Goal: Task Accomplishment & Management: Use online tool/utility

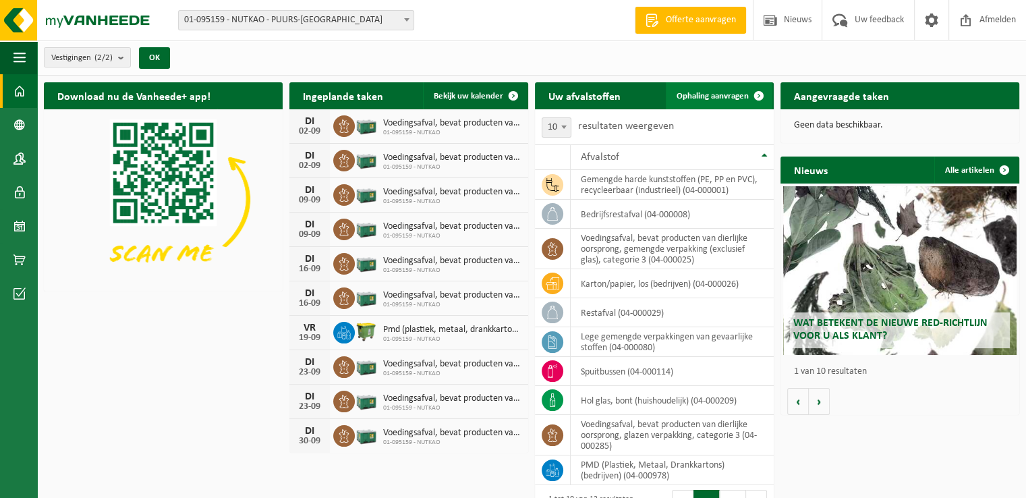
click at [678, 96] on span "Ophaling aanvragen" at bounding box center [713, 96] width 72 height 9
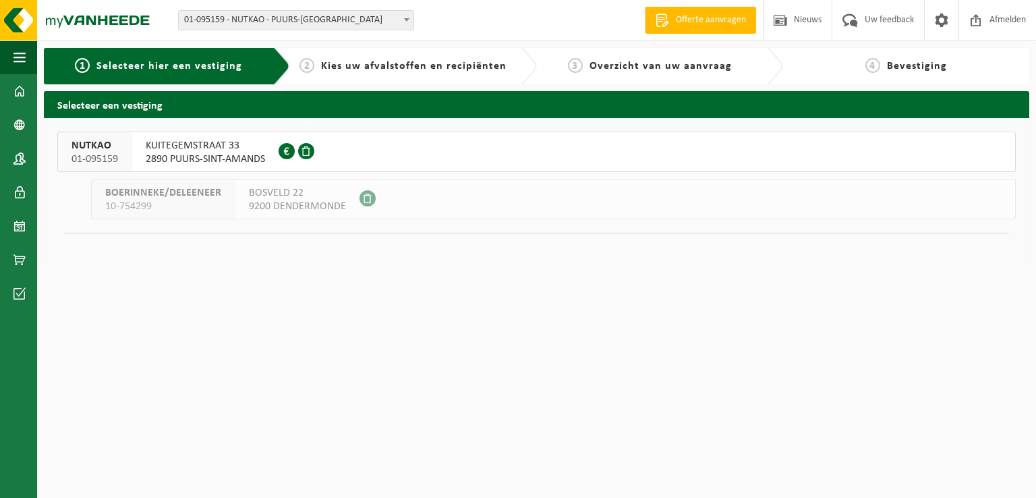
click at [424, 141] on button "NUTKAO 01-095159 KUITEGEMSTRAAT 33 2890 PUURS-SINT-AMANDS 0412.757.764" at bounding box center [536, 152] width 959 height 40
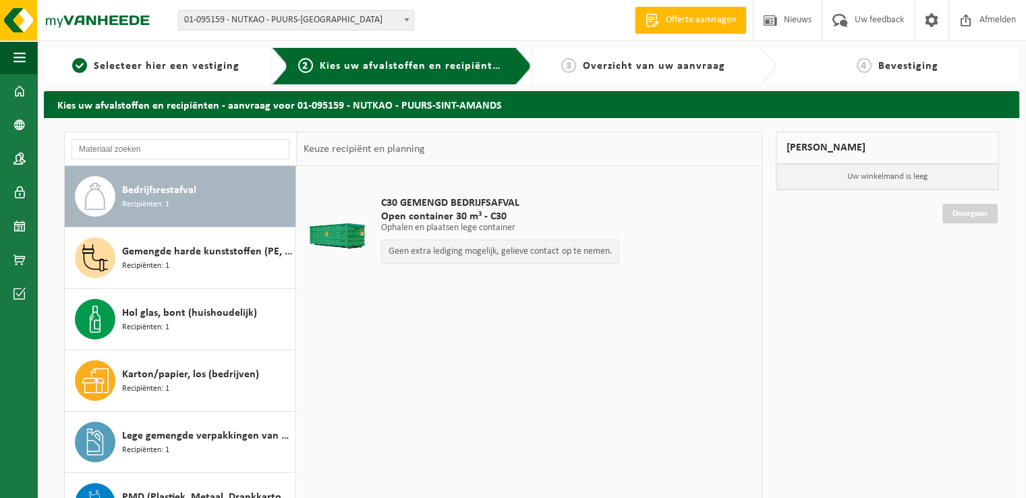
click at [421, 260] on div "Geen extra lediging mogelijk, gelieve contact op te nemen." at bounding box center [500, 252] width 238 height 24
click at [427, 254] on p "Geen extra lediging mogelijk, gelieve contact op te nemen." at bounding box center [500, 251] width 223 height 9
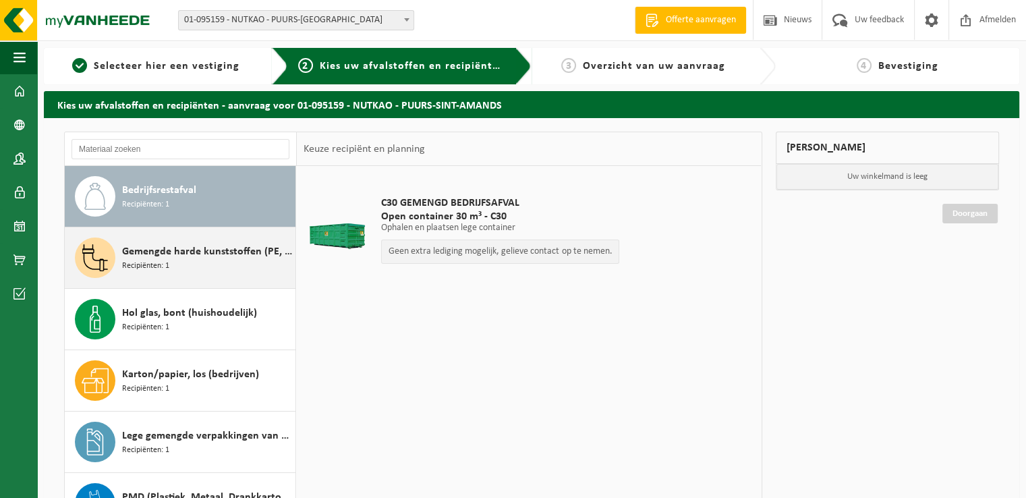
click at [181, 269] on div "Gemengde harde kunststoffen (PE, PP en PVC), recycleerbaar (industrieel) Recipi…" at bounding box center [207, 258] width 170 height 40
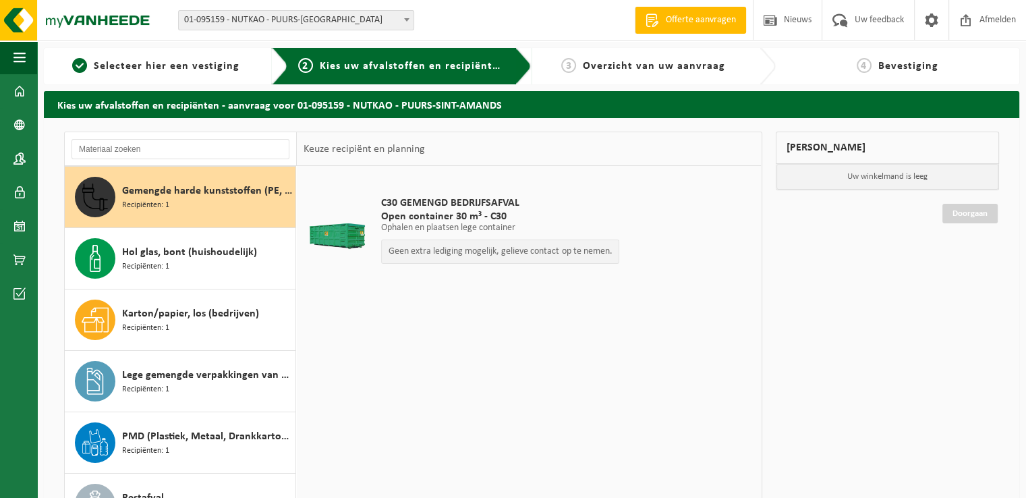
scroll to position [61, 0]
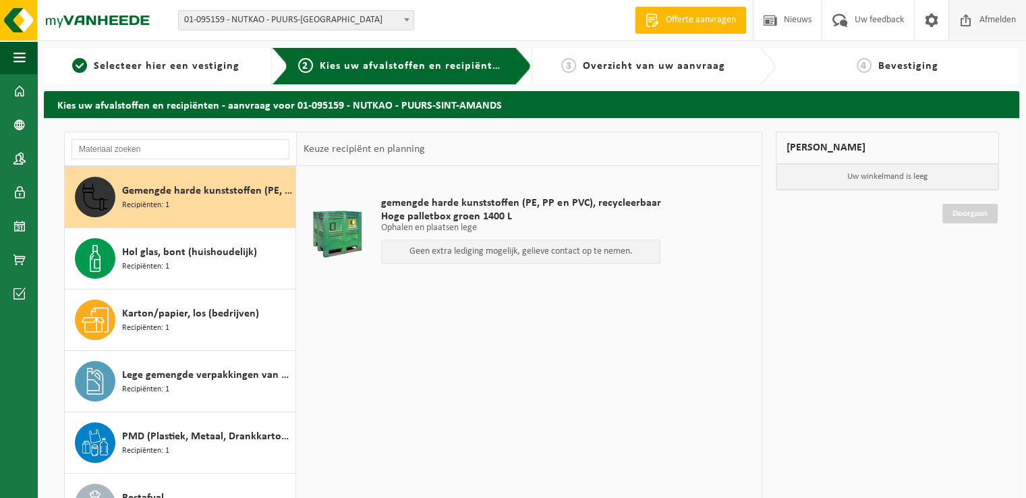
click at [996, 28] on span "Afmelden" at bounding box center [997, 20] width 43 height 40
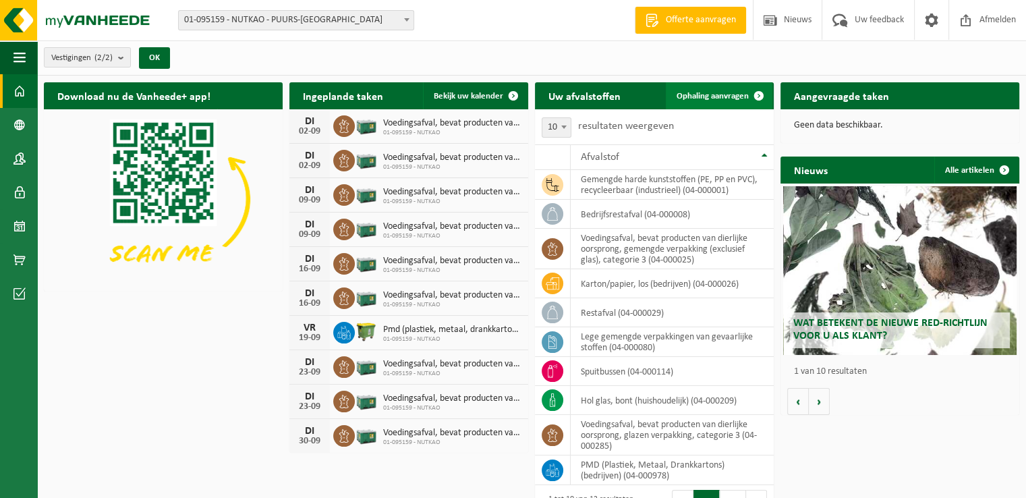
click at [691, 101] on link "Ophaling aanvragen" at bounding box center [719, 95] width 107 height 27
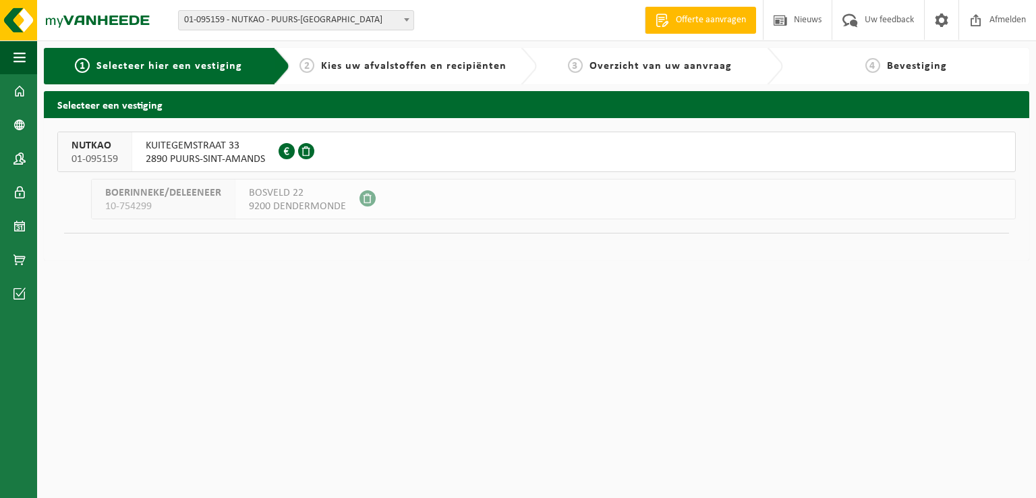
click at [338, 142] on button "NUTKAO 01-095159 KUITEGEMSTRAAT 33 2890 PUURS-SINT-AMANDS 0412.757.764" at bounding box center [536, 152] width 959 height 40
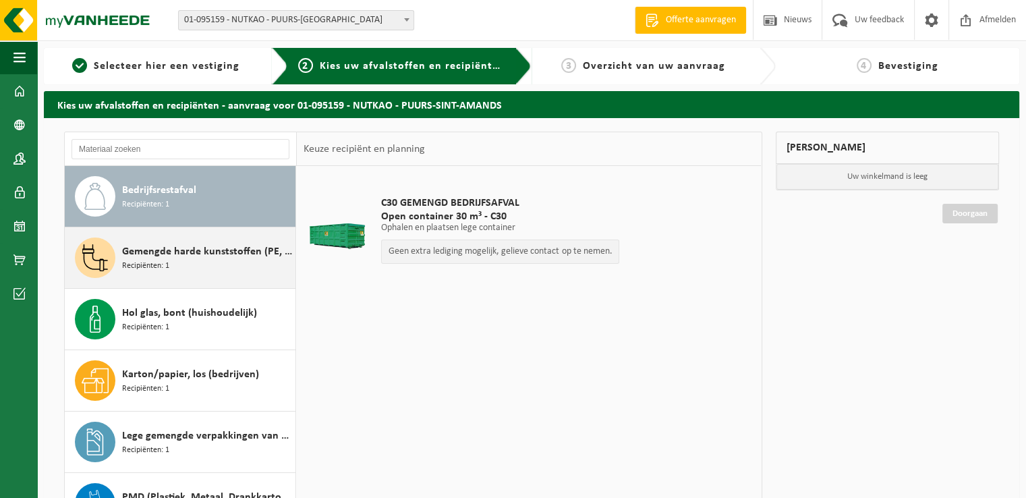
click at [184, 239] on div "Gemengde harde kunststoffen (PE, PP en PVC), recycleerbaar (industrieel) Recipi…" at bounding box center [207, 258] width 170 height 40
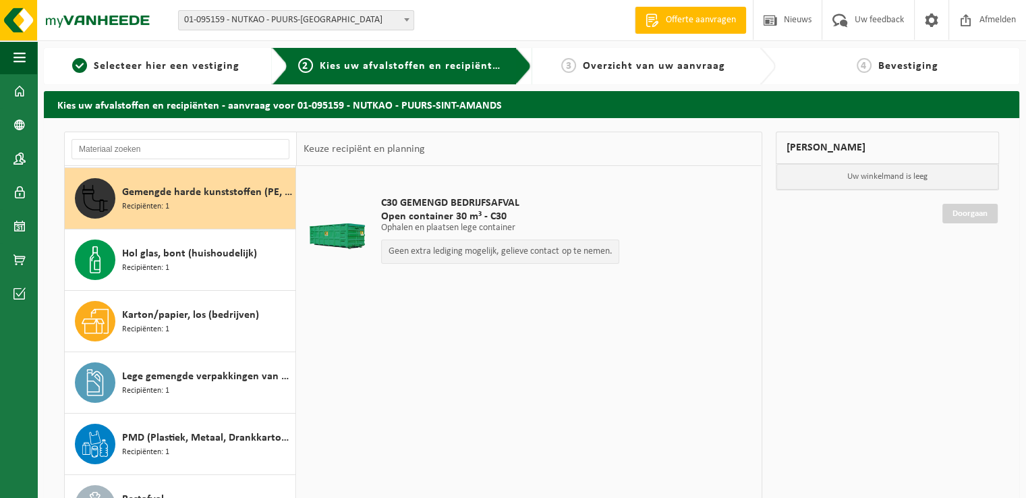
scroll to position [61, 0]
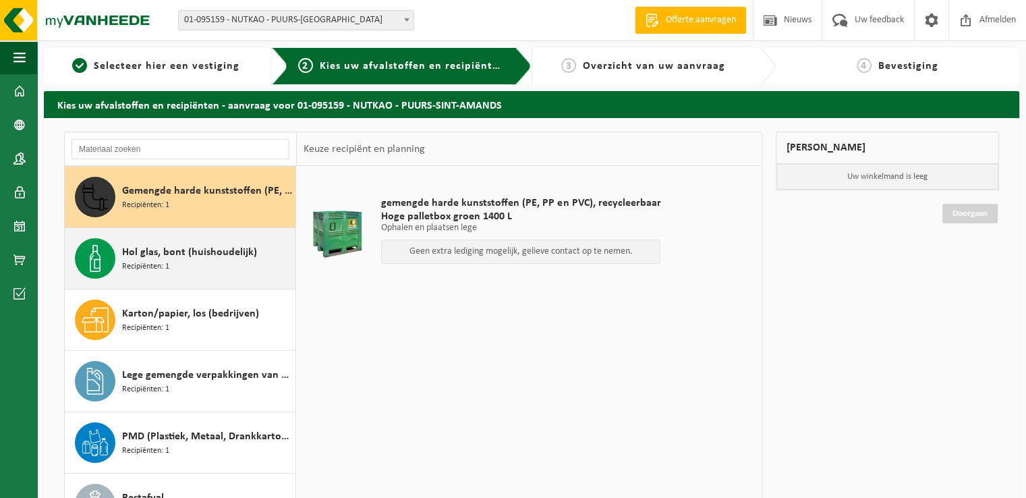
click at [184, 274] on div "Hol glas, bont (huishoudelijk) Recipiënten: 1" at bounding box center [207, 258] width 170 height 40
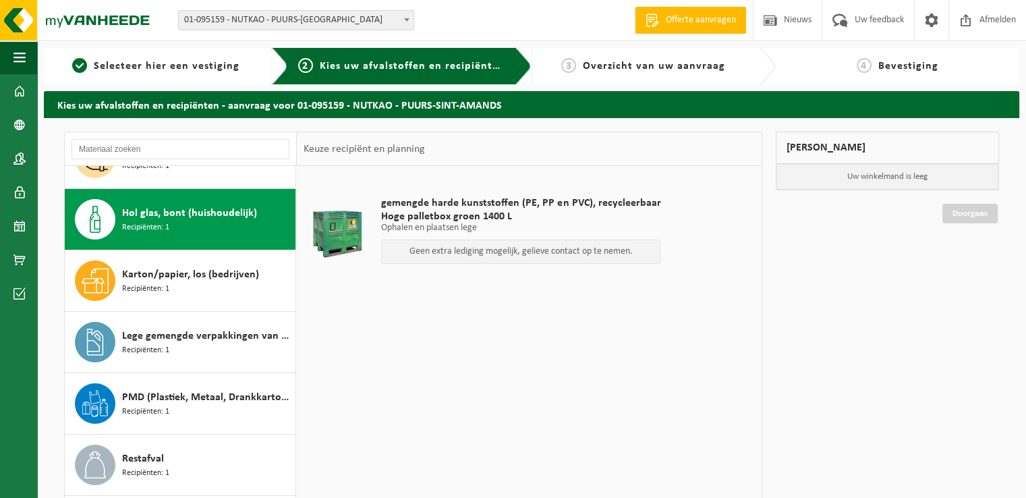
scroll to position [122, 0]
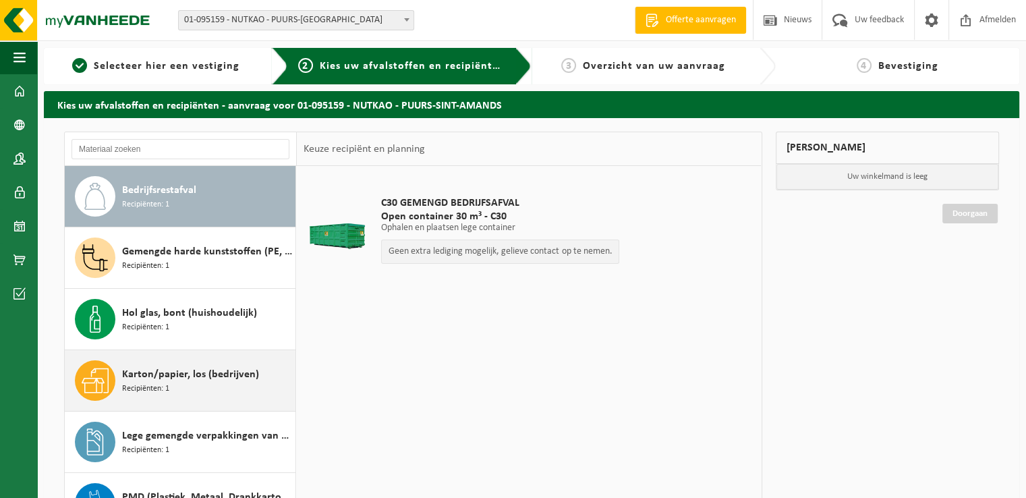
click at [201, 373] on span "Karton/papier, los (bedrijven)" at bounding box center [190, 374] width 137 height 16
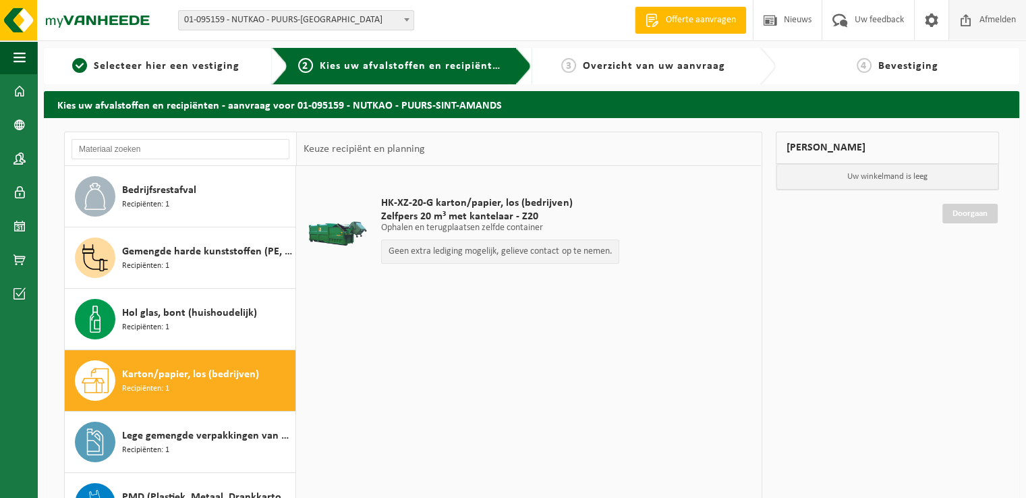
click at [977, 21] on span "Afmelden" at bounding box center [997, 20] width 43 height 40
